Goal: Task Accomplishment & Management: Manage account settings

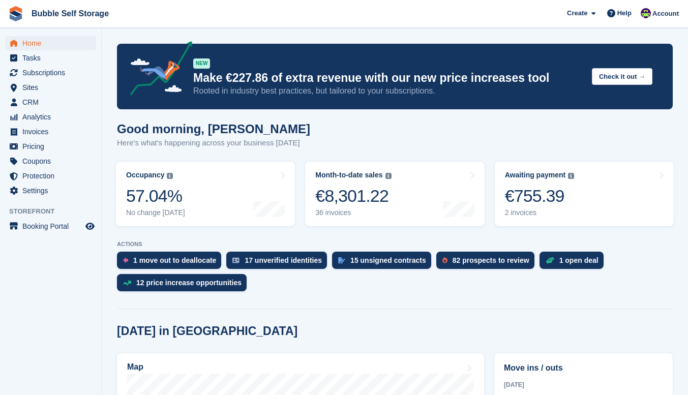
scroll to position [305, 0]
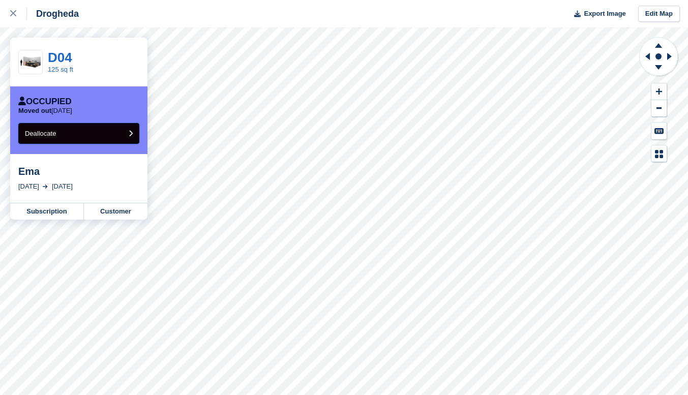
click at [96, 133] on button "Deallocate" at bounding box center [78, 133] width 121 height 21
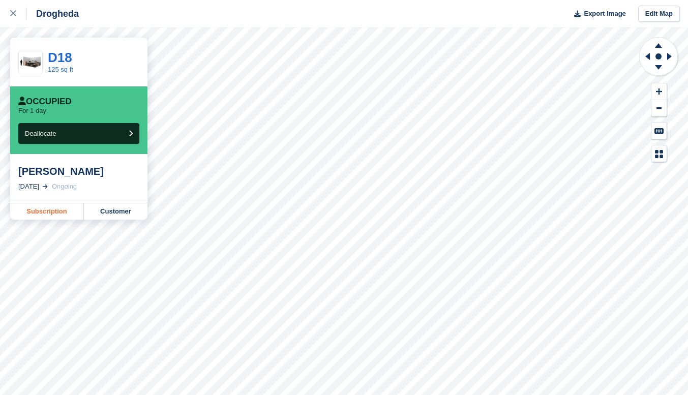
click at [56, 213] on link "Subscription" at bounding box center [47, 211] width 74 height 16
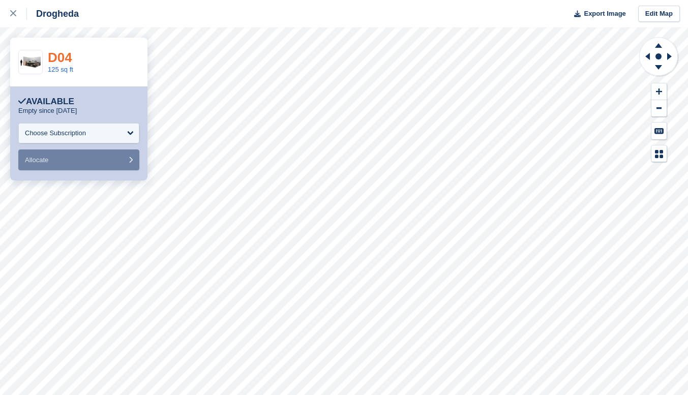
click at [61, 55] on link "D04" at bounding box center [60, 57] width 24 height 15
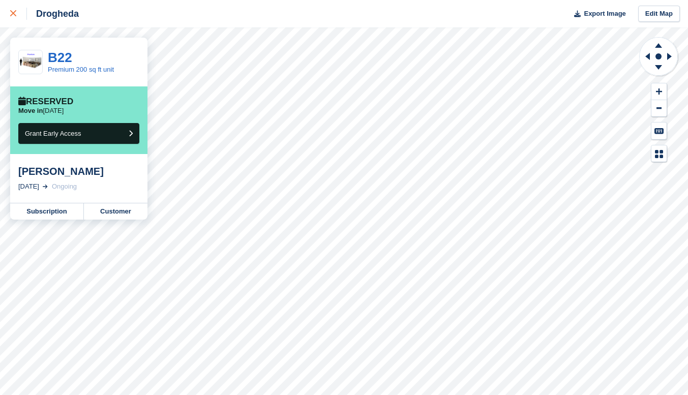
click at [13, 9] on div at bounding box center [18, 14] width 17 height 12
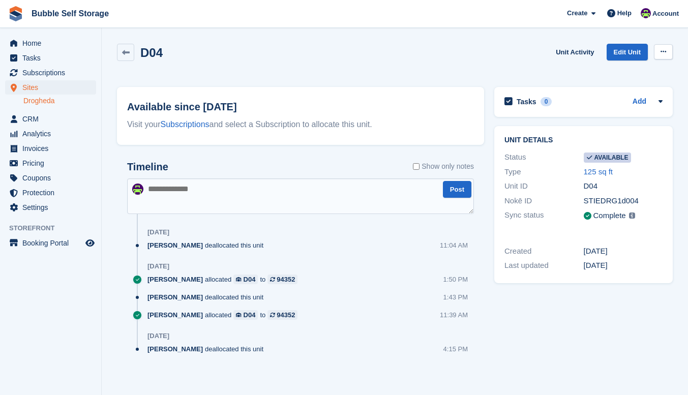
click at [667, 50] on button at bounding box center [663, 51] width 19 height 15
click at [297, 58] on div "D04 Unit Activity Edit Unit Make unavailable Delete unit" at bounding box center [395, 58] width 556 height 29
click at [247, 57] on div "D04 Unit Activity Edit Unit Make unavailable Delete unit" at bounding box center [395, 58] width 556 height 29
click at [40, 39] on span "Home" at bounding box center [52, 43] width 61 height 14
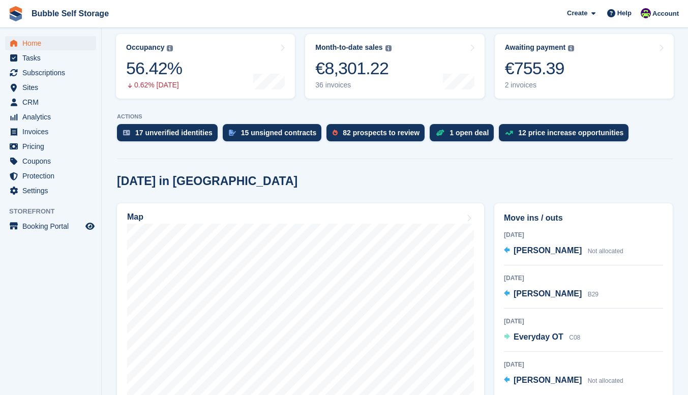
scroll to position [203, 0]
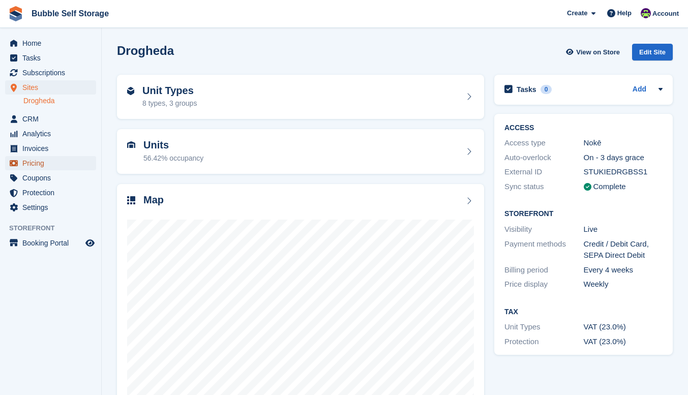
click at [48, 158] on span "Pricing" at bounding box center [52, 163] width 61 height 14
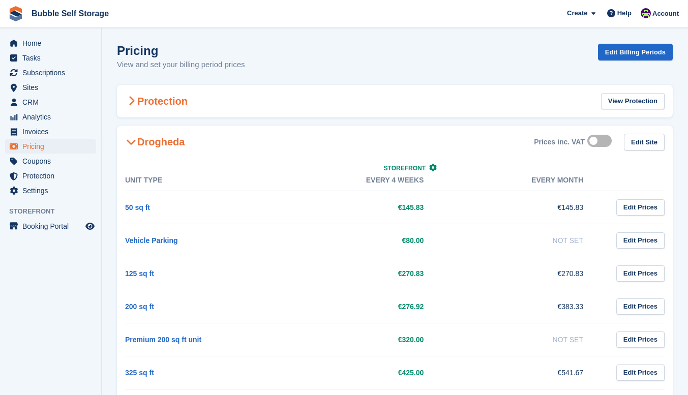
click at [187, 103] on h2 "Protection" at bounding box center [156, 101] width 63 height 12
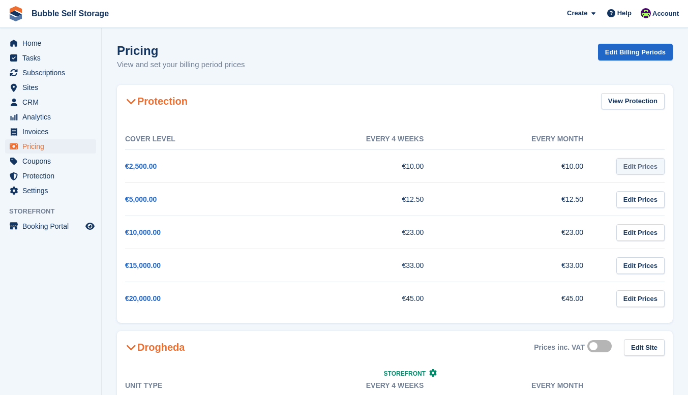
click at [629, 165] on link "Edit Prices" at bounding box center [640, 166] width 48 height 17
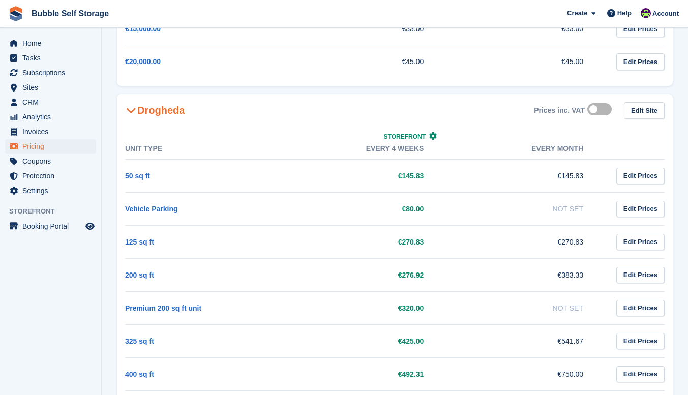
scroll to position [296, 0]
